Goal: Task Accomplishment & Management: Manage account settings

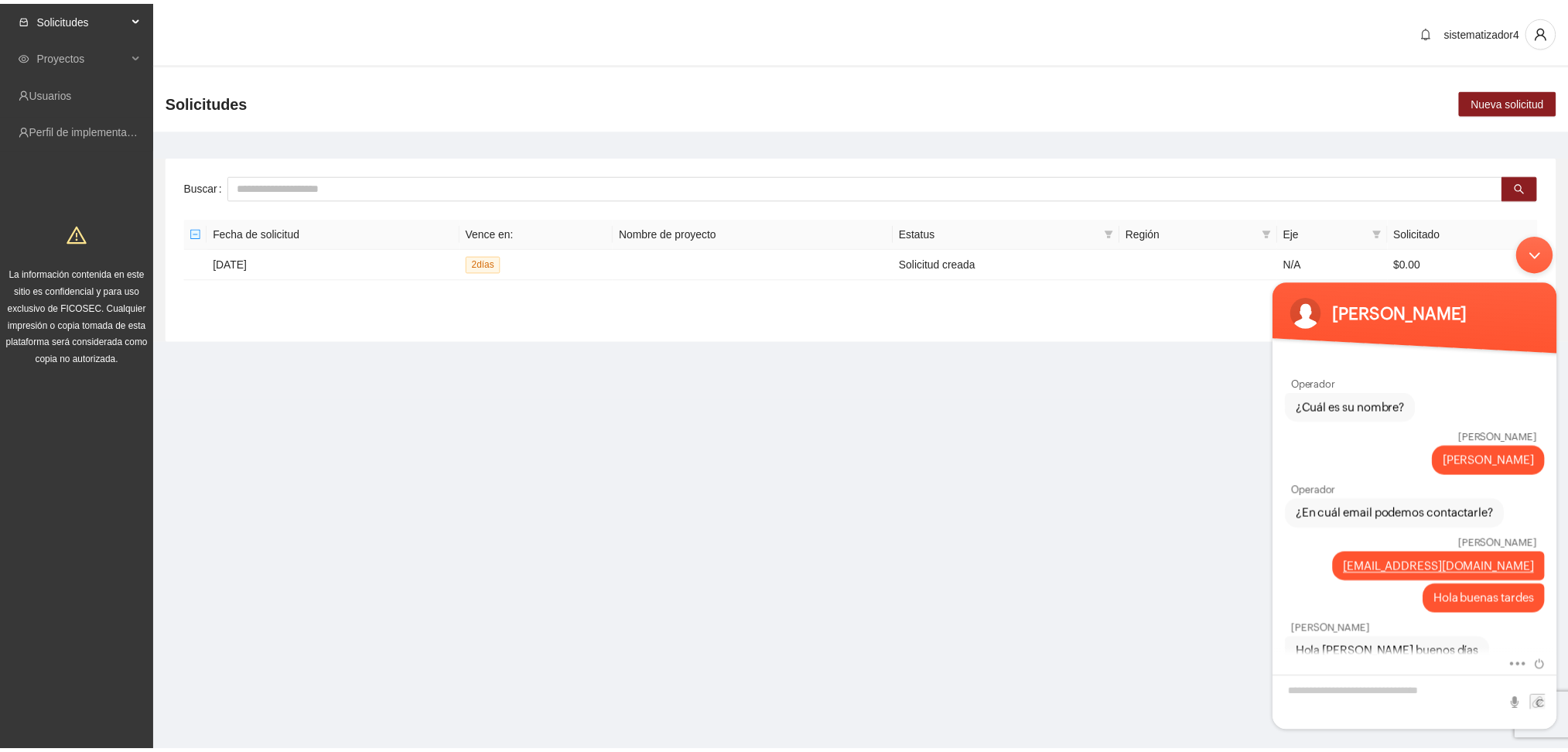
scroll to position [882, 0]
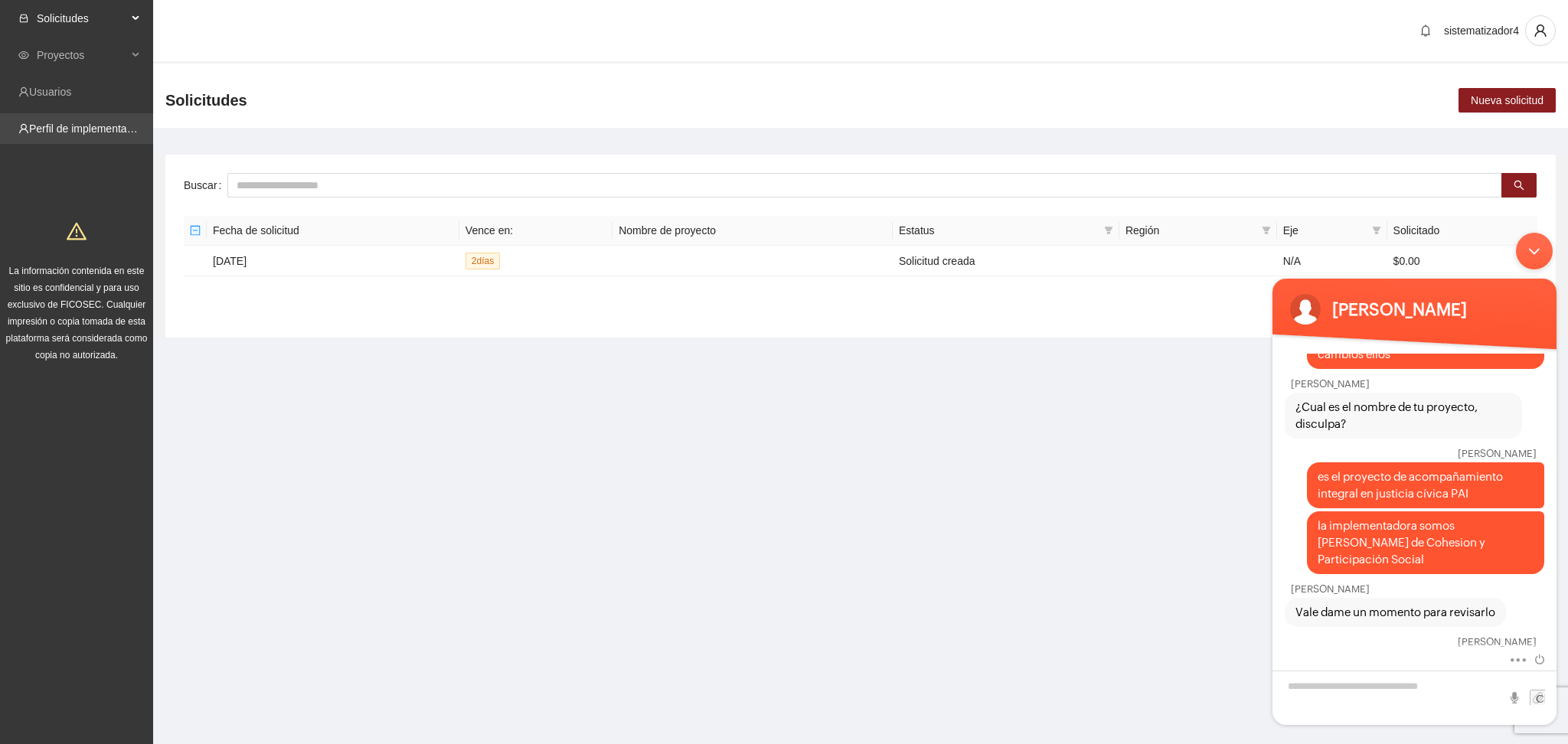
click at [34, 124] on link "Perfil de implementadora" at bounding box center [88, 129] width 119 height 12
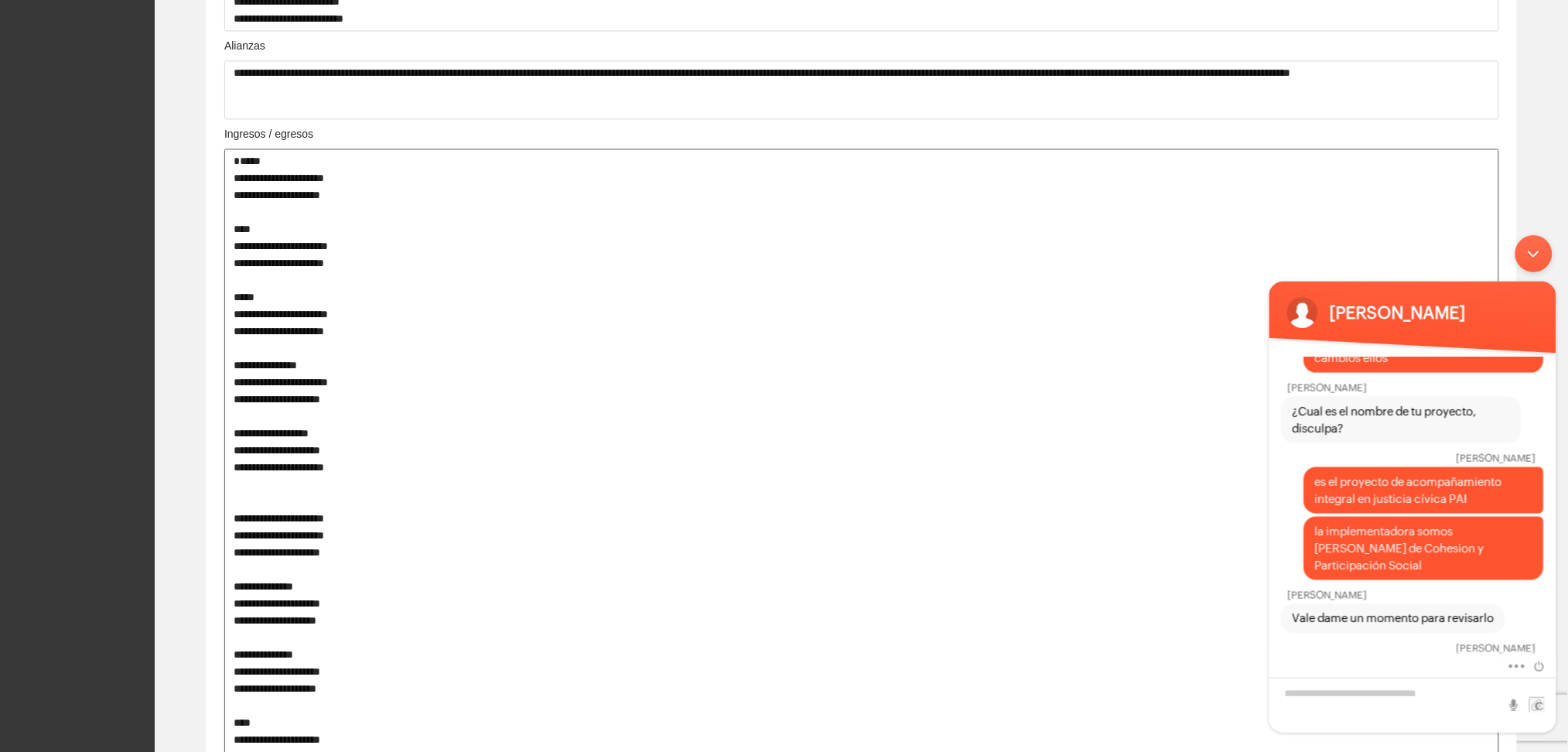
scroll to position [1443, 0]
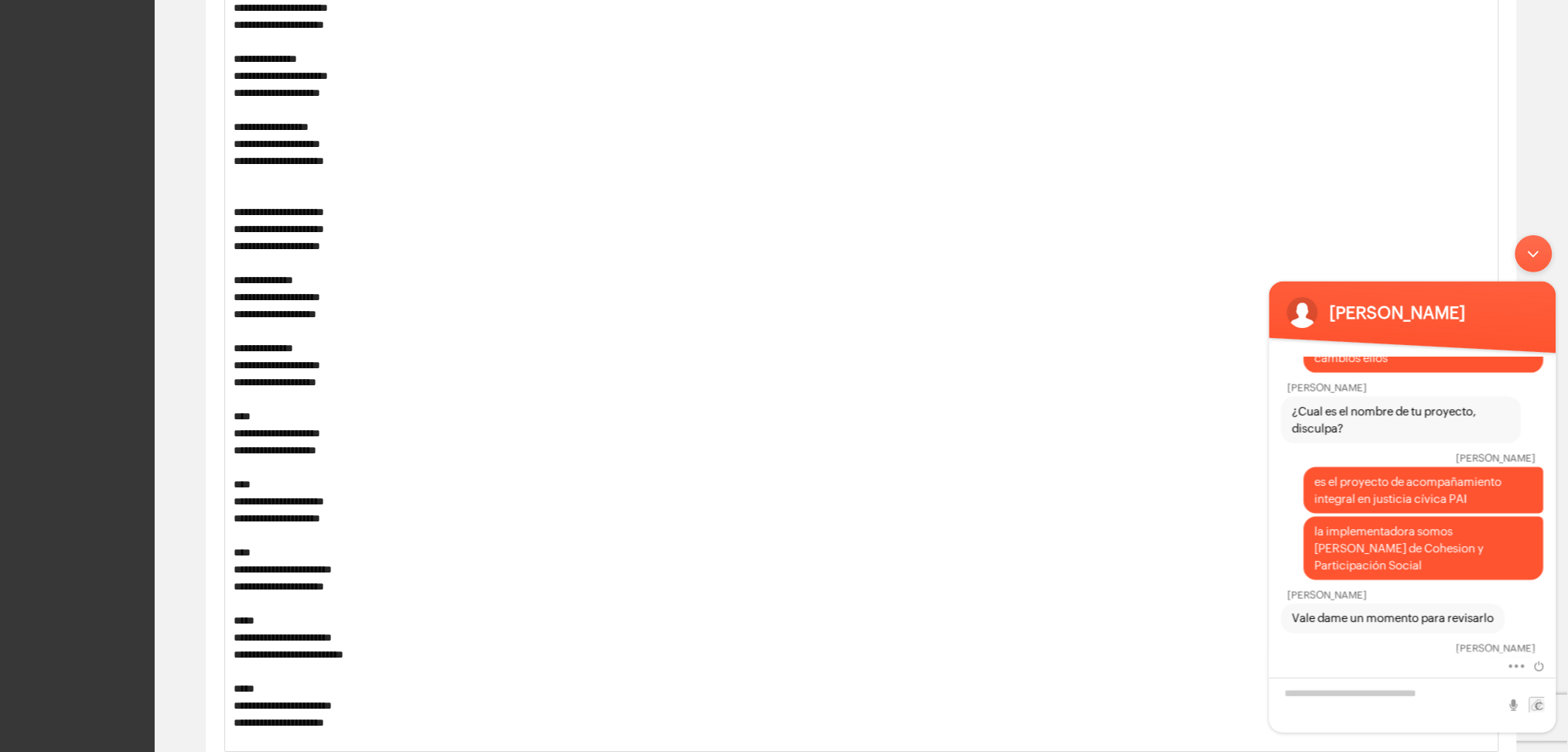
drag, startPoint x: 1527, startPoint y: 257, endPoint x: 2613, endPoint y: 576, distance: 1131.9
click at [1527, 257] on div "Minimizar ventana de chat en vivo" at bounding box center [1533, 253] width 37 height 37
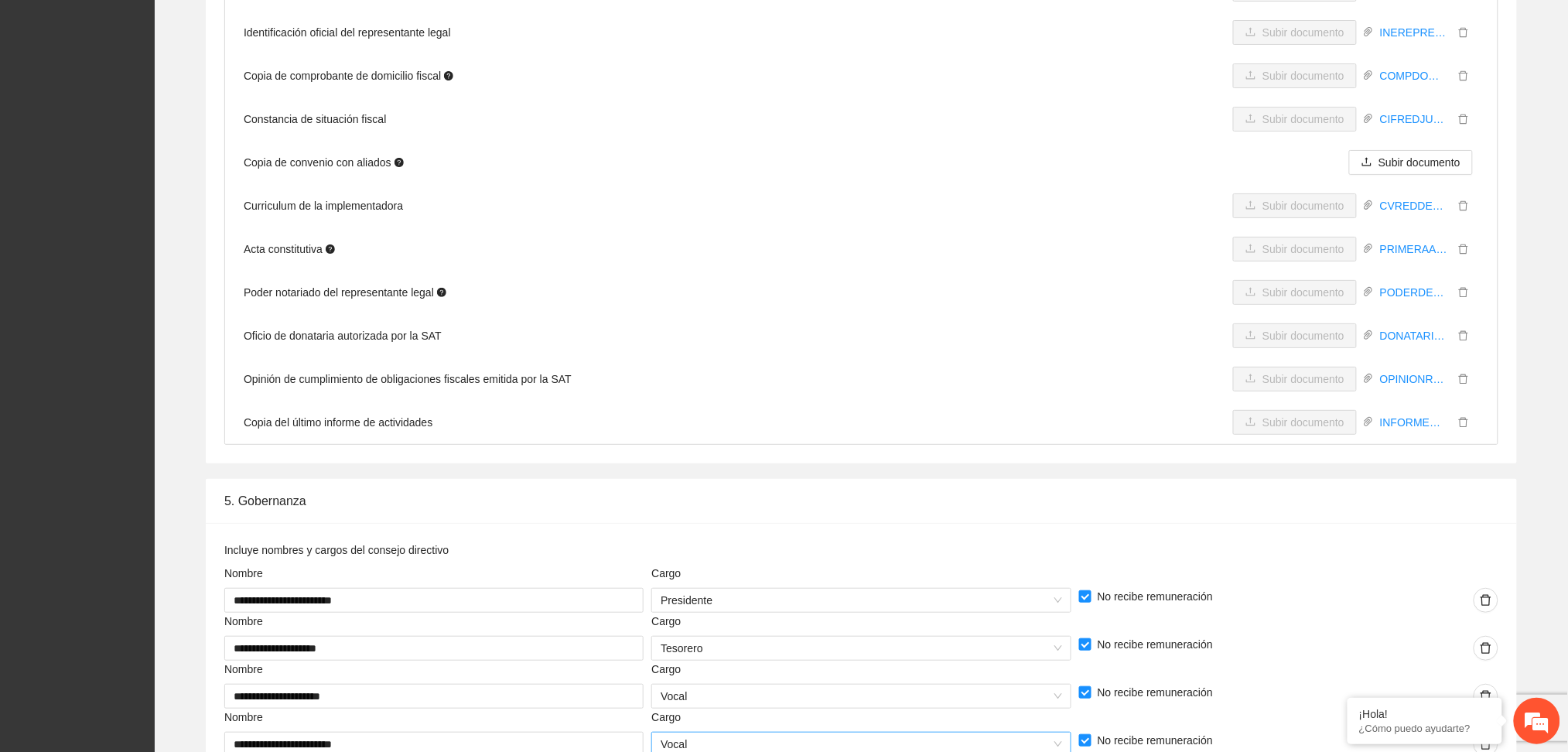
scroll to position [4227, 0]
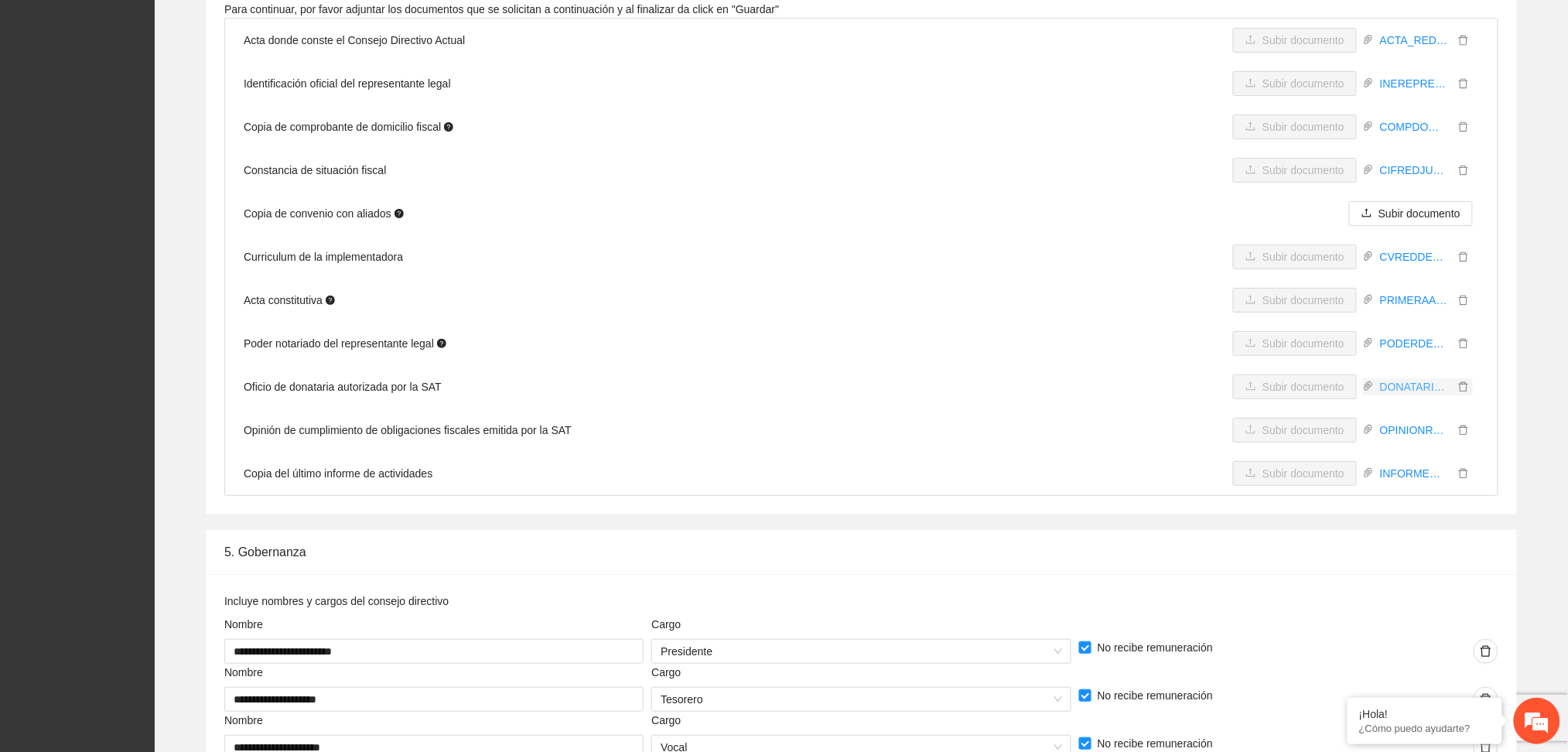
click at [1408, 378] on link "DONATARIAAUTORIZADA.pdf" at bounding box center [1414, 386] width 80 height 17
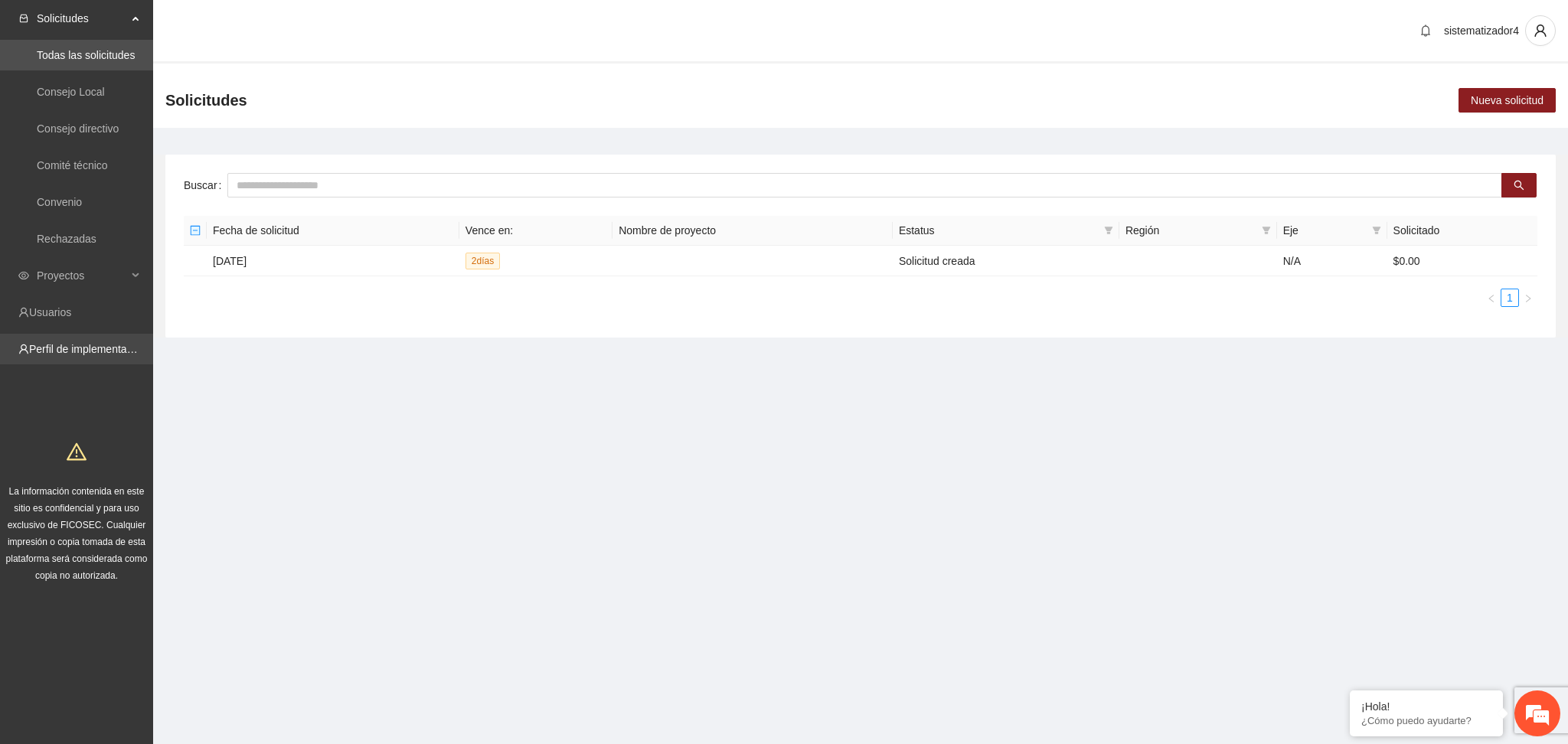
click at [61, 343] on link "Perfil de implementadora" at bounding box center [88, 349] width 119 height 12
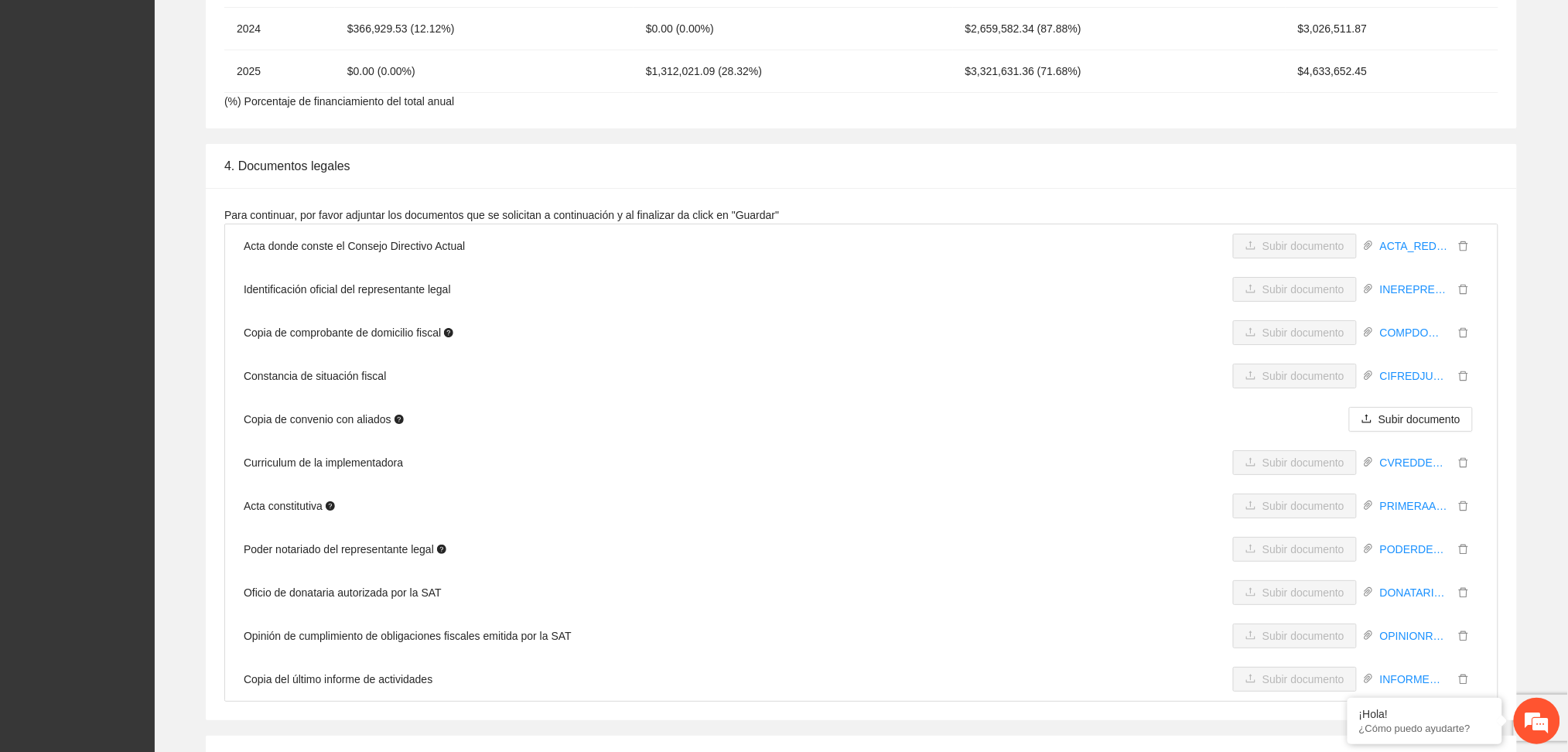
scroll to position [3918, 0]
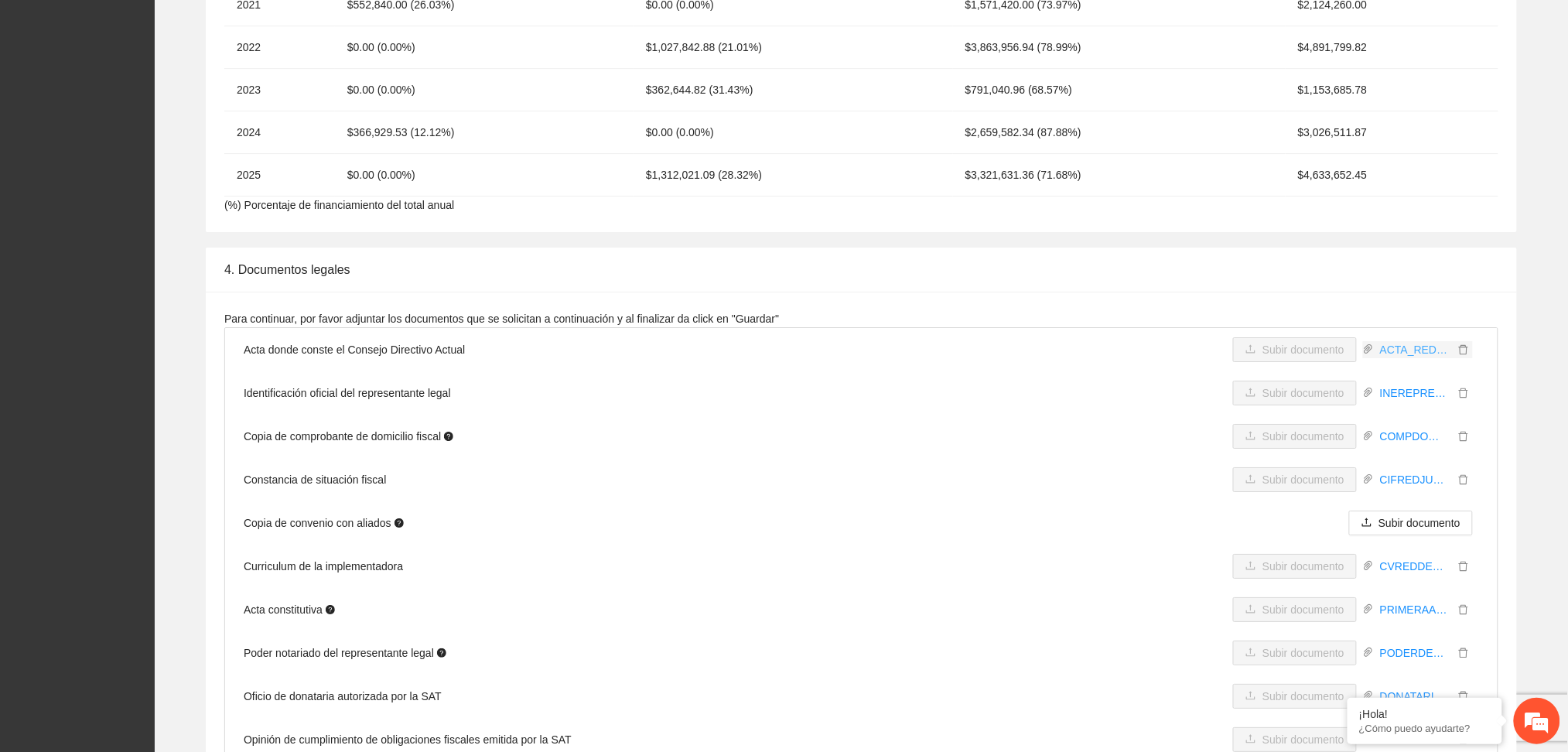
click at [1415, 341] on link "ACTA_RED_PROTOCOLIZACION_2025.pdf" at bounding box center [1414, 349] width 80 height 17
